Goal: Task Accomplishment & Management: Manage account settings

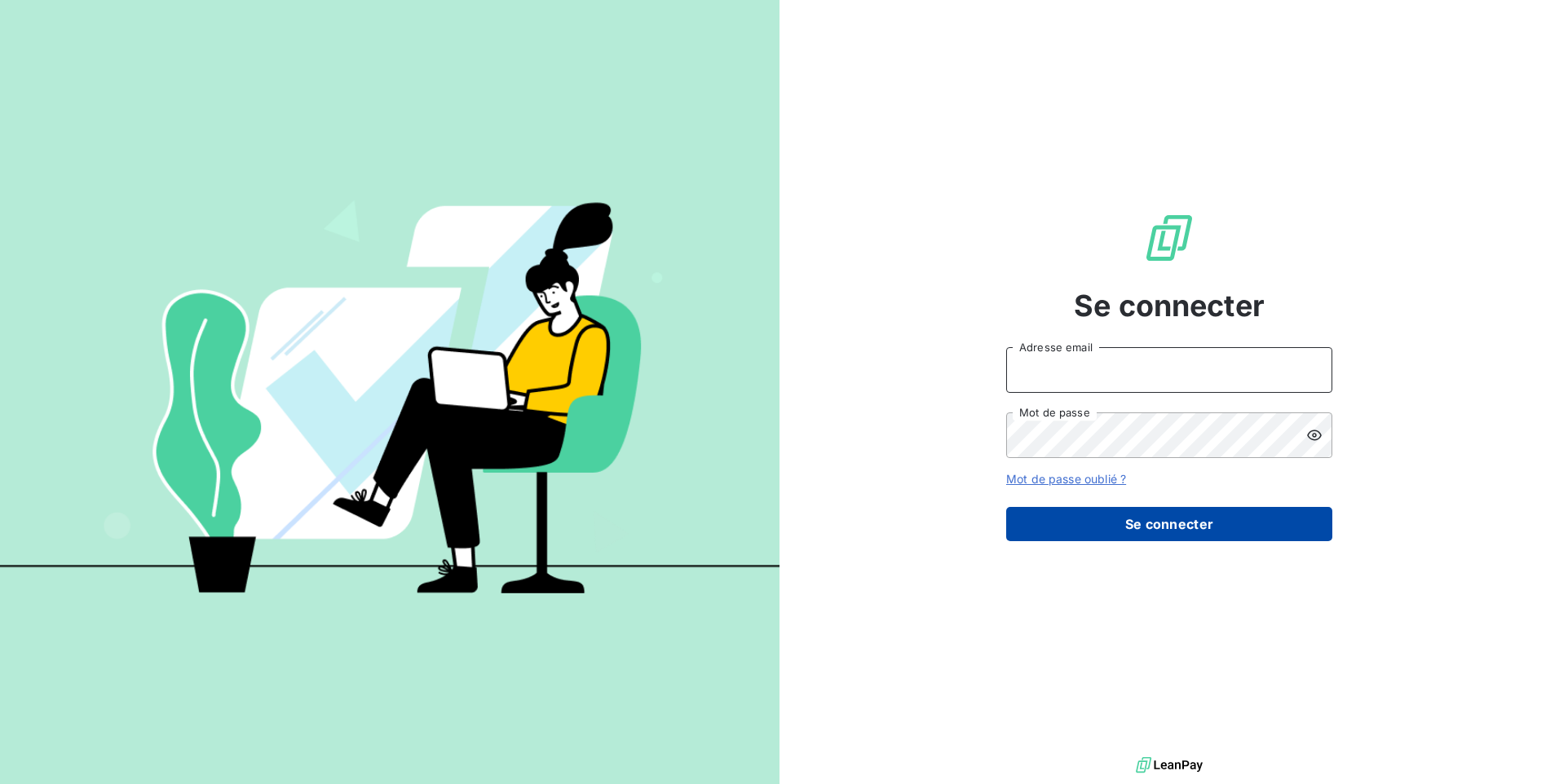
type input "[EMAIL_ADDRESS][DOMAIN_NAME]"
click at [1211, 513] on button "Se connecter" at bounding box center [1169, 523] width 327 height 34
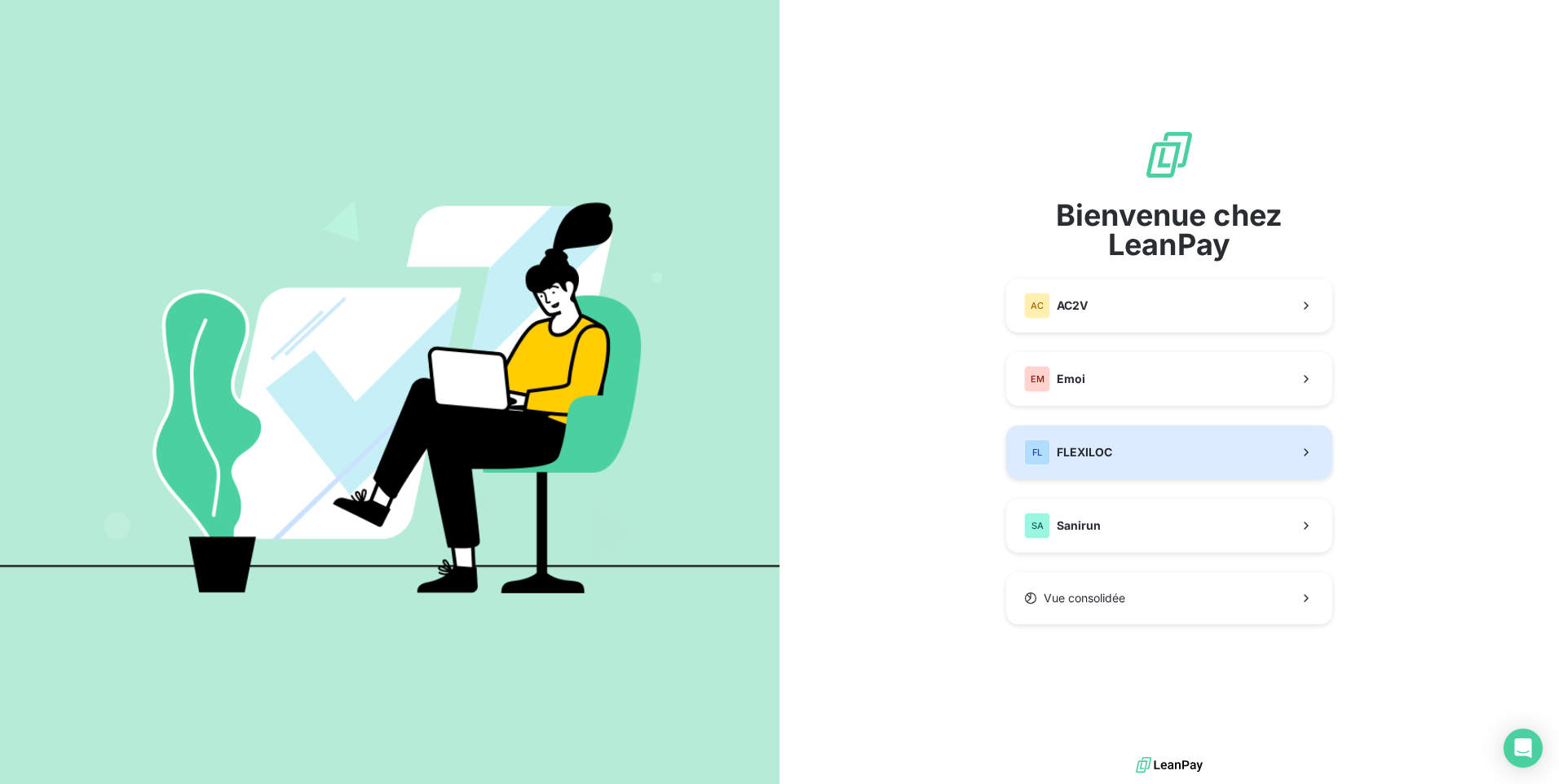
click at [1076, 443] on div "FL FLEXILOC" at bounding box center [1068, 452] width 88 height 26
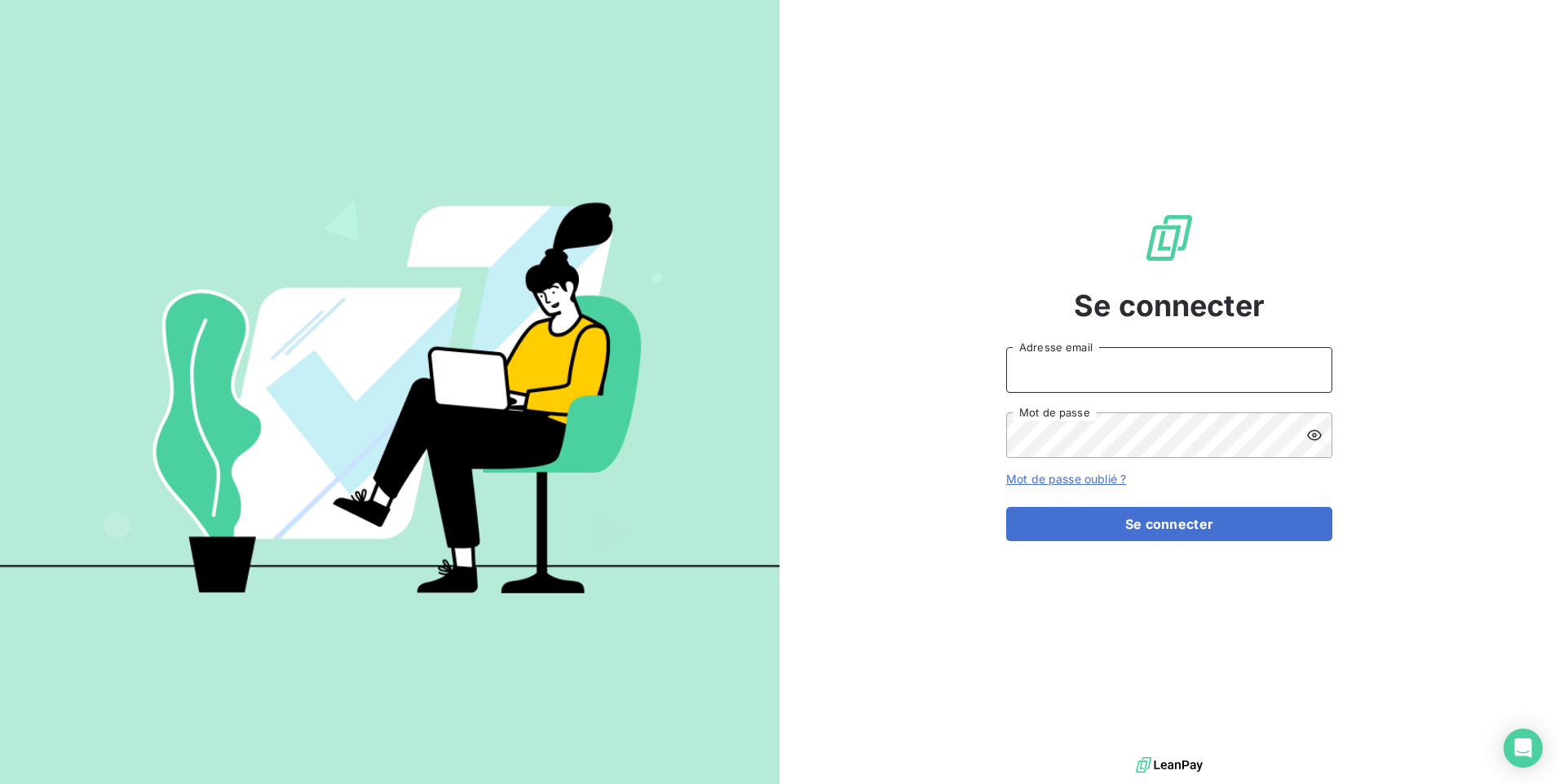
type input "[EMAIL_ADDRESS][DOMAIN_NAME]"
